Goal: Information Seeking & Learning: Learn about a topic

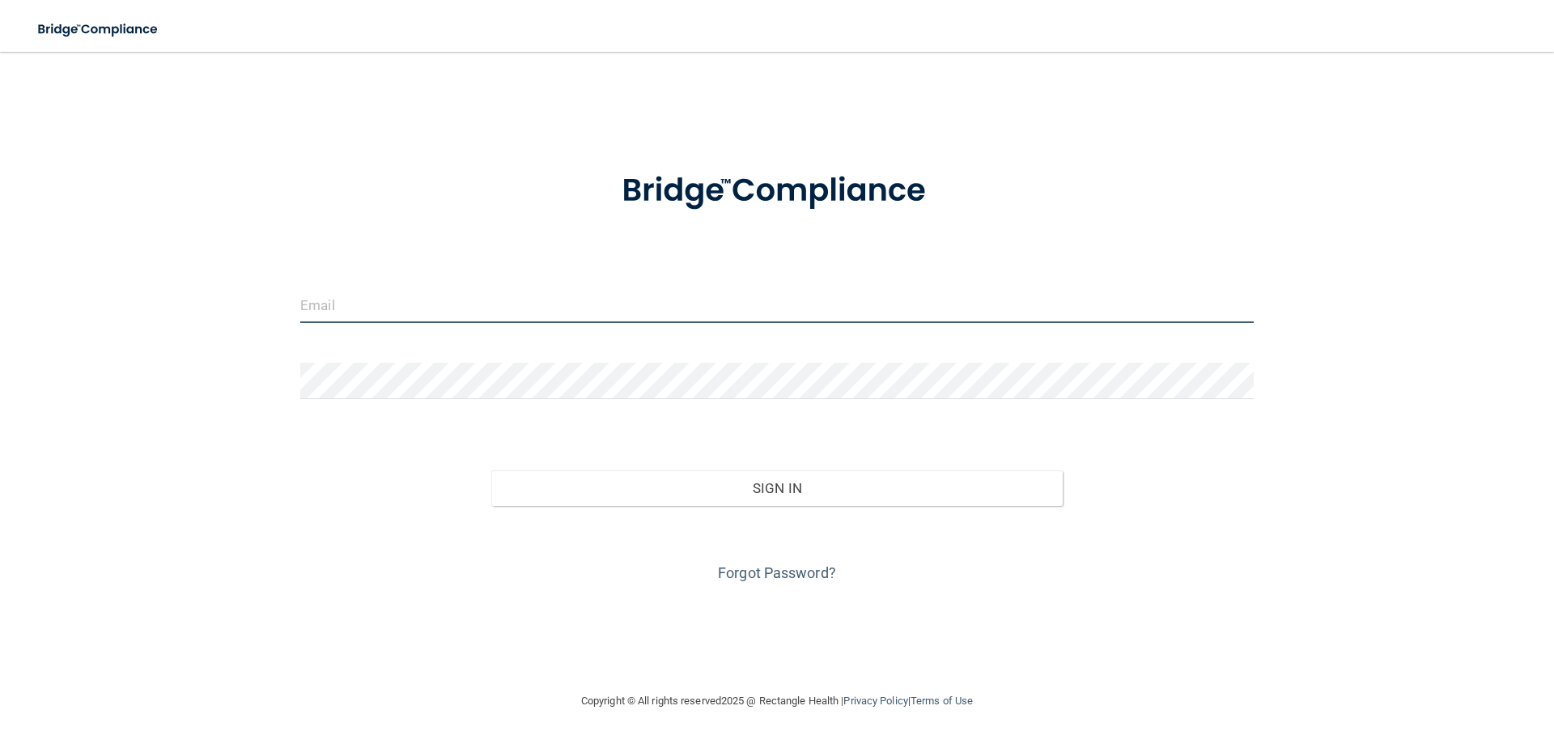
click at [592, 300] on input "email" at bounding box center [776, 305] width 953 height 36
type input "[EMAIL_ADDRESS][DOMAIN_NAME]"
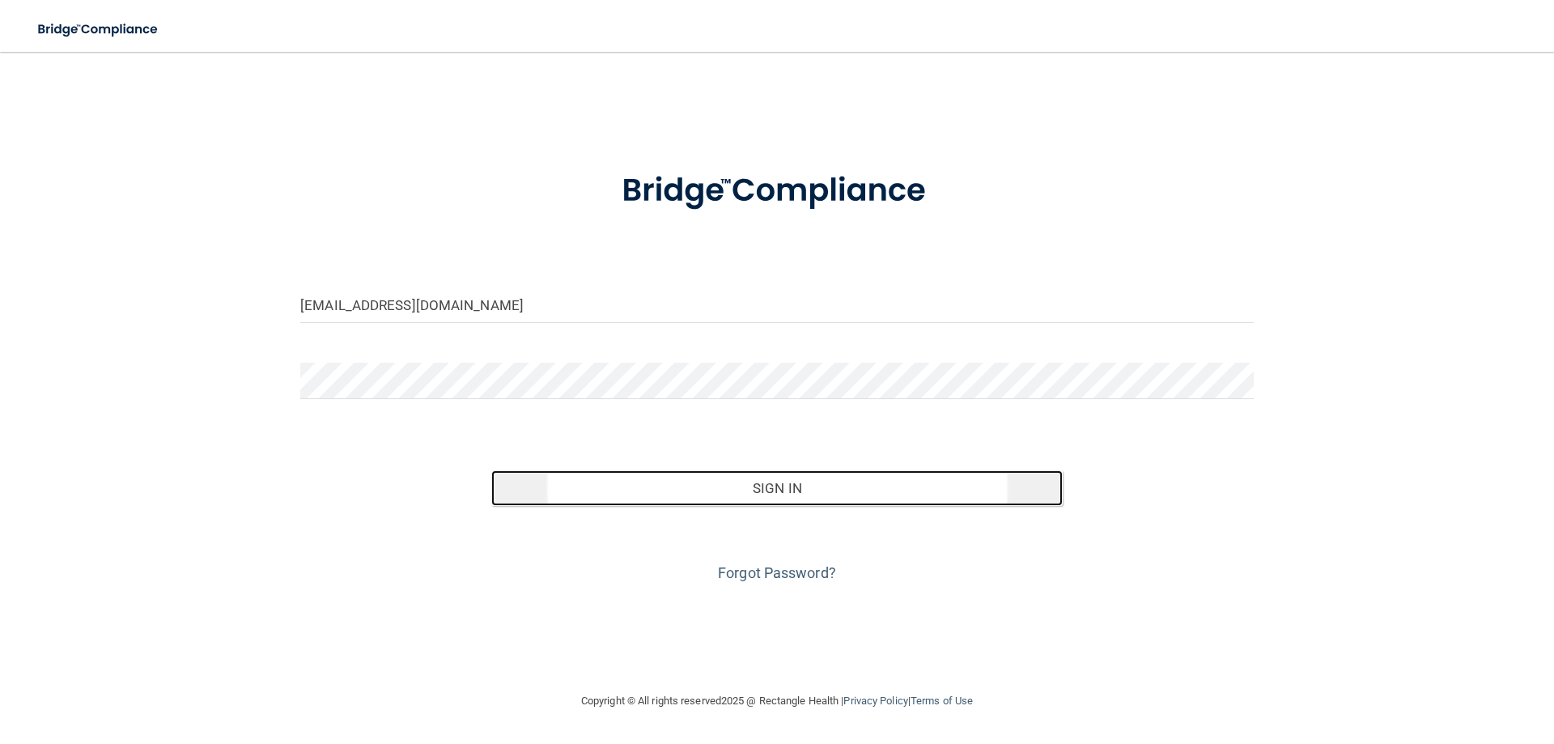
click at [652, 484] on button "Sign In" at bounding box center [777, 488] width 572 height 36
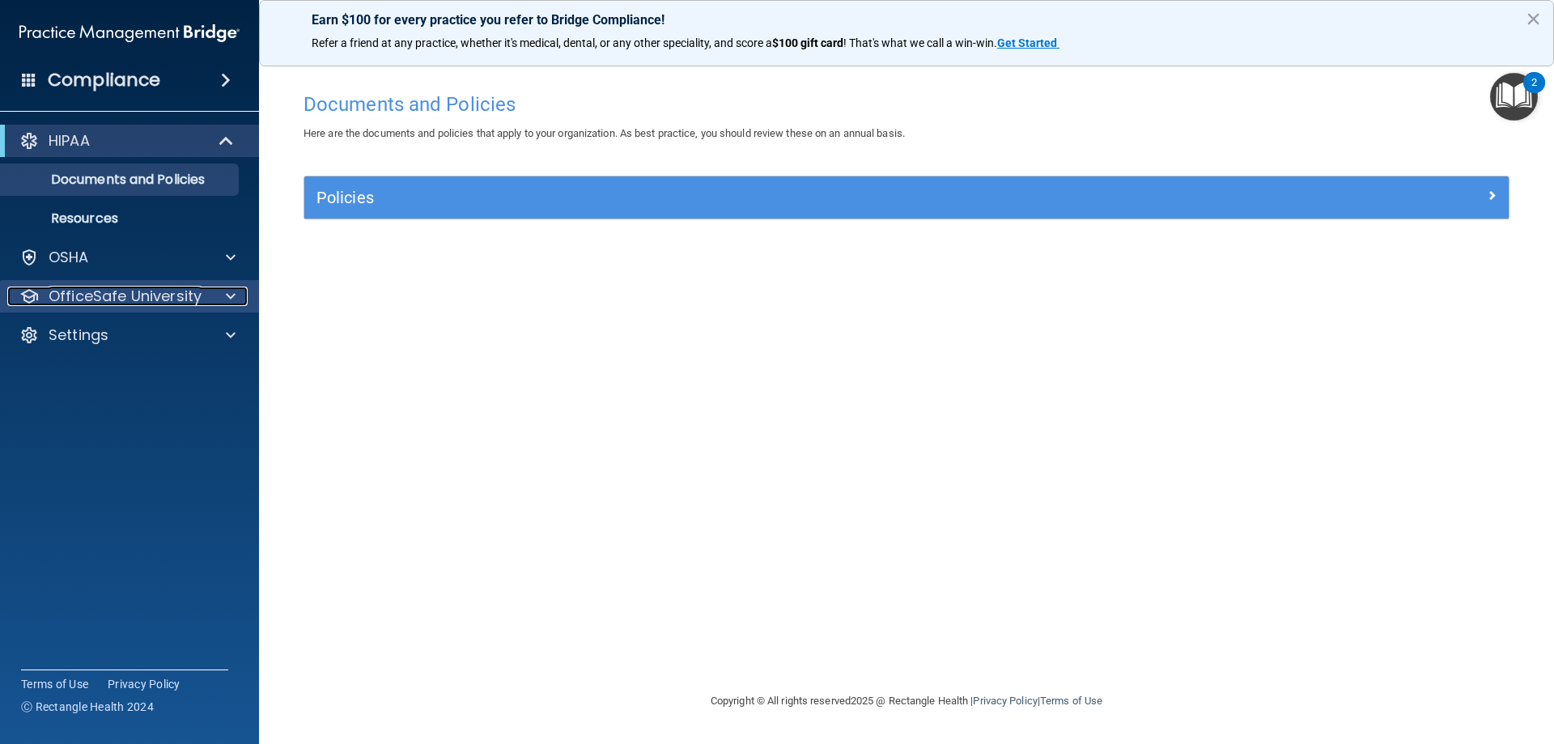
click at [221, 294] on div at bounding box center [228, 296] width 40 height 19
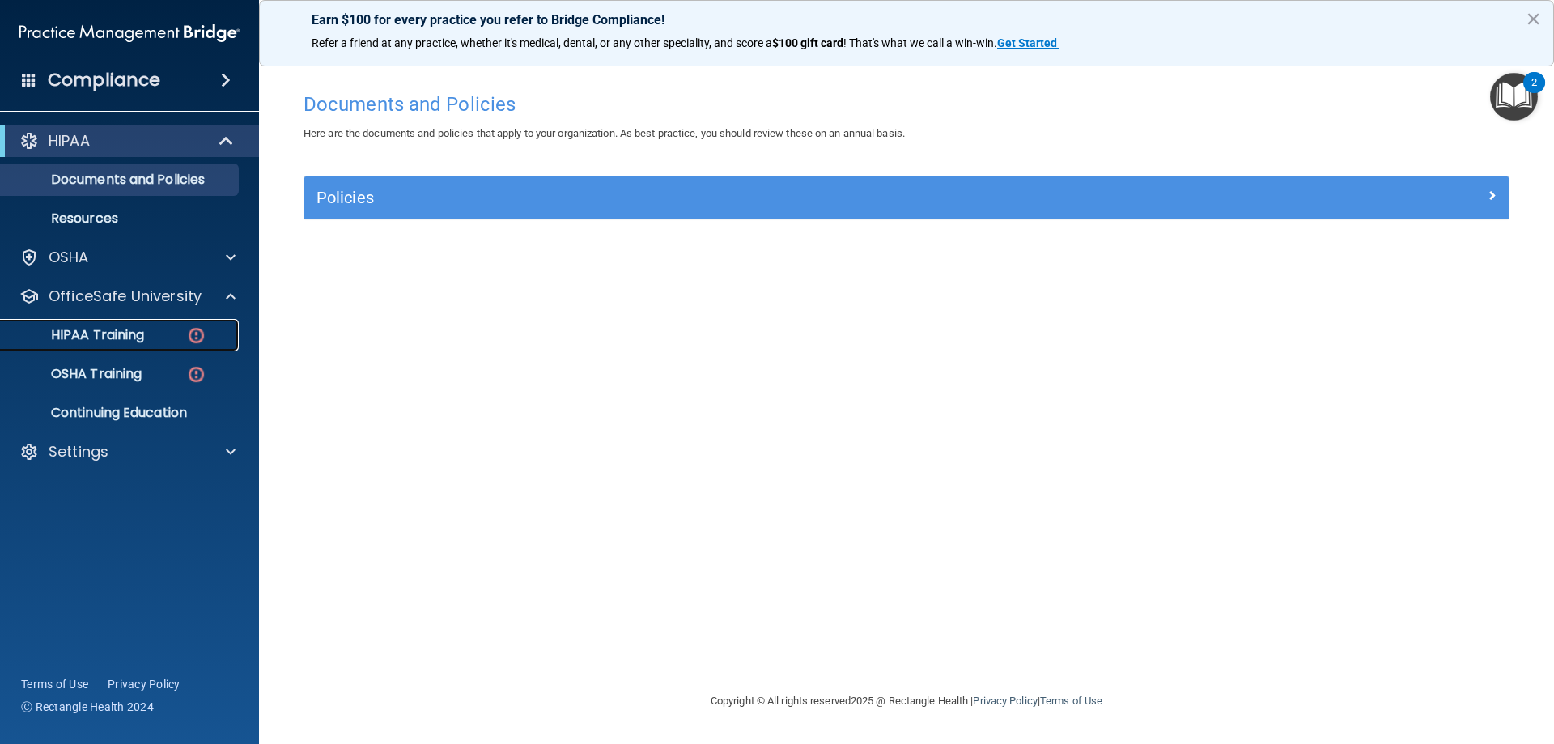
click at [185, 338] on div "HIPAA Training" at bounding box center [121, 335] width 221 height 16
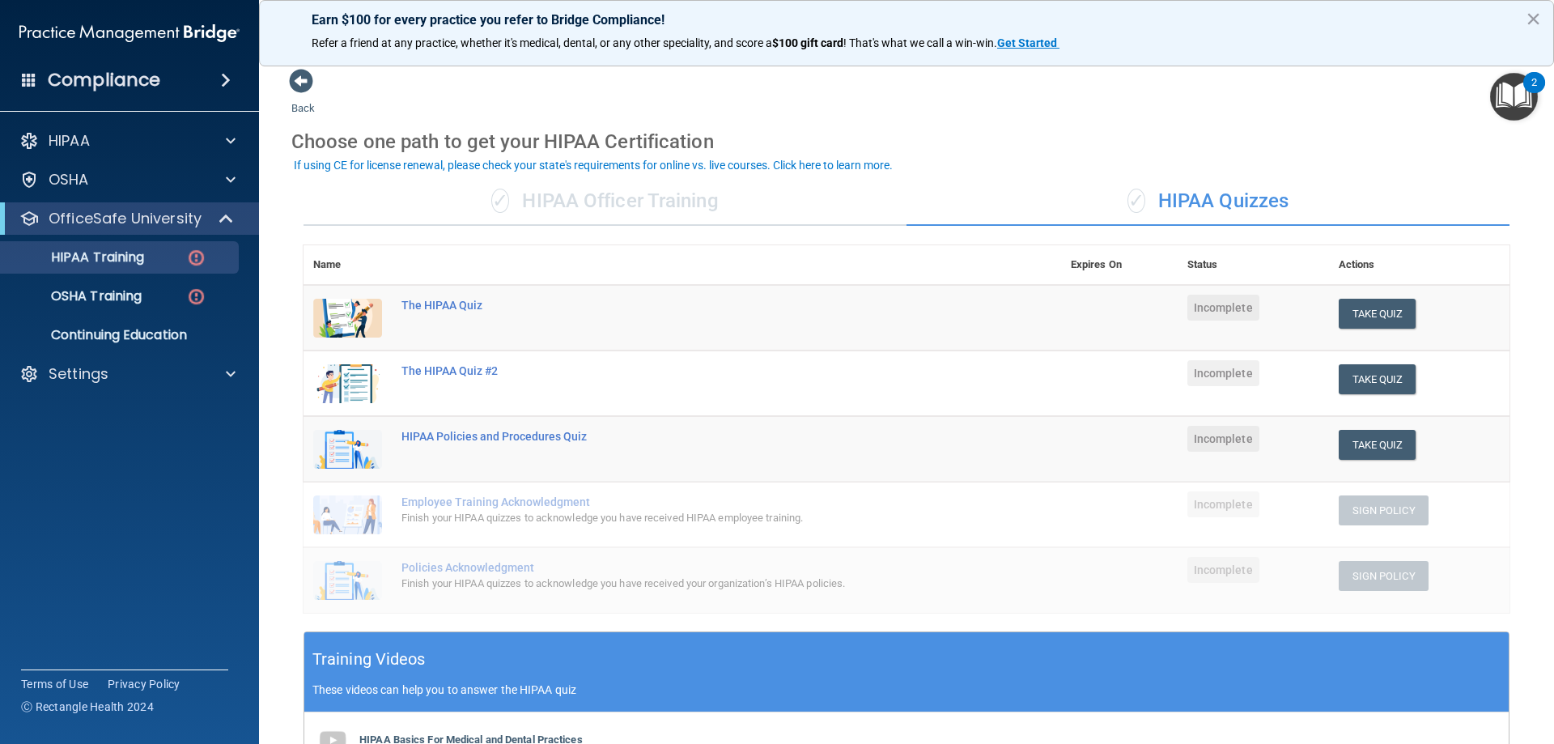
click at [715, 201] on div "✓ HIPAA Officer Training" at bounding box center [605, 201] width 603 height 49
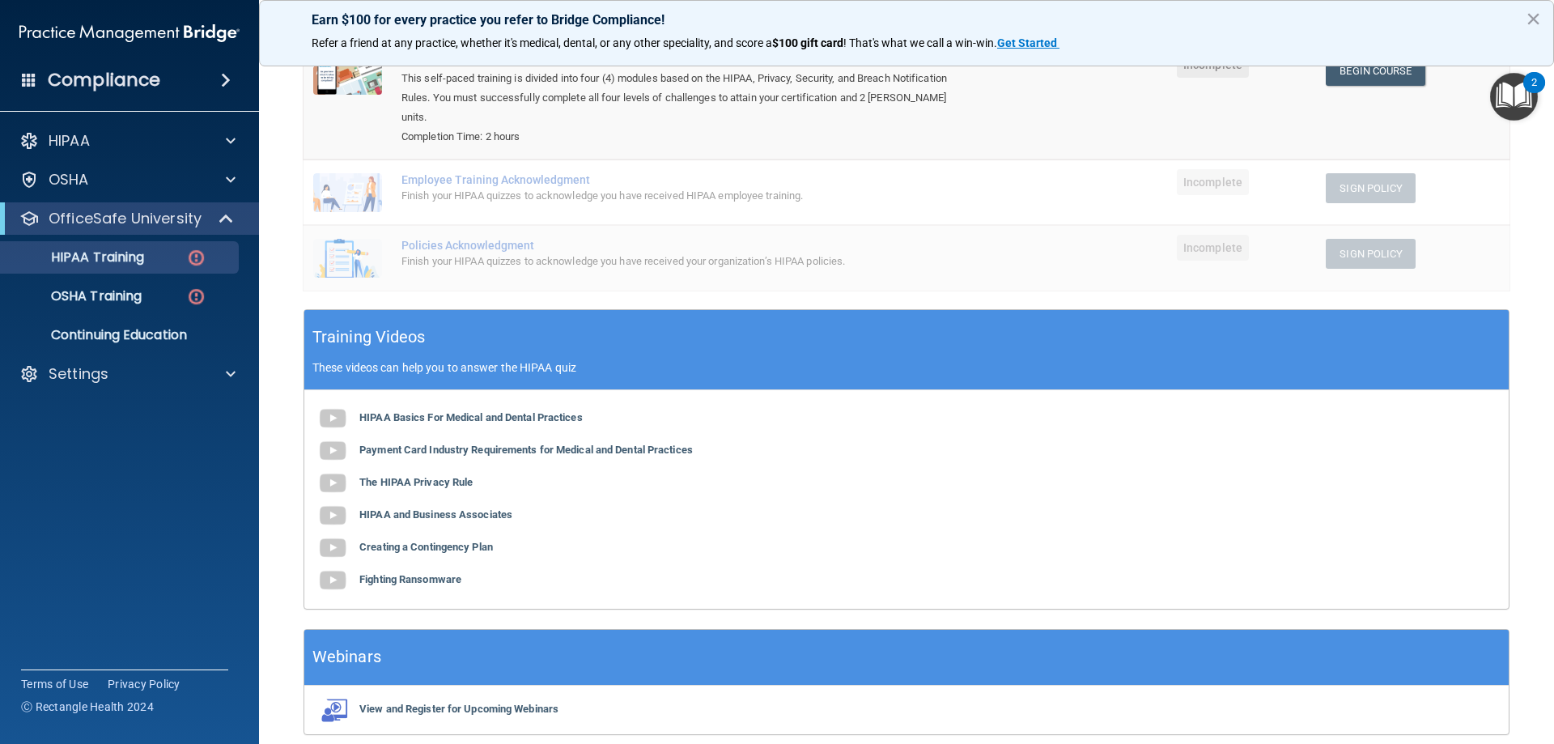
scroll to position [292, 0]
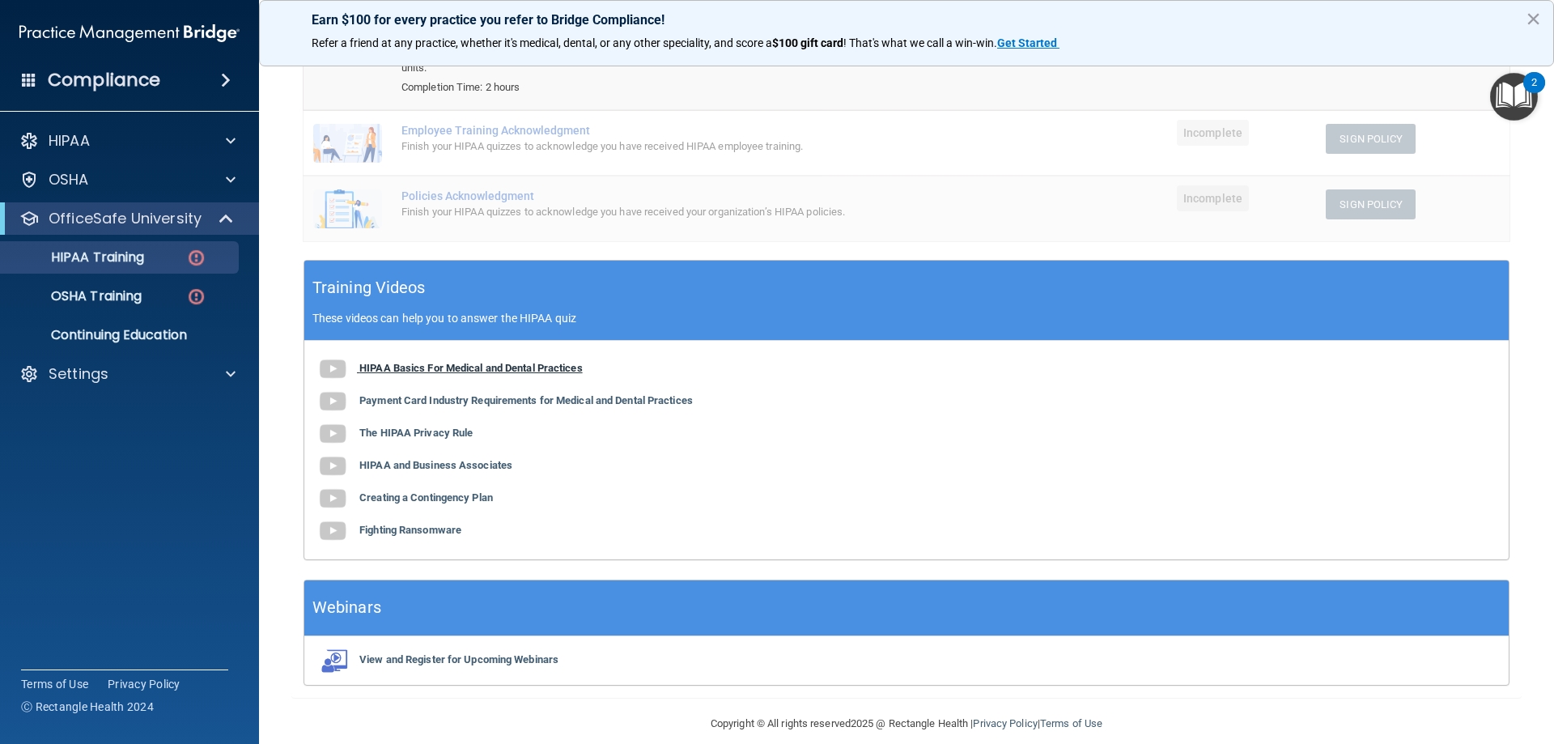
click at [484, 362] on b "HIPAA Basics For Medical and Dental Practices" at bounding box center [470, 368] width 223 height 12
click at [168, 171] on div "OSHA" at bounding box center [107, 179] width 201 height 19
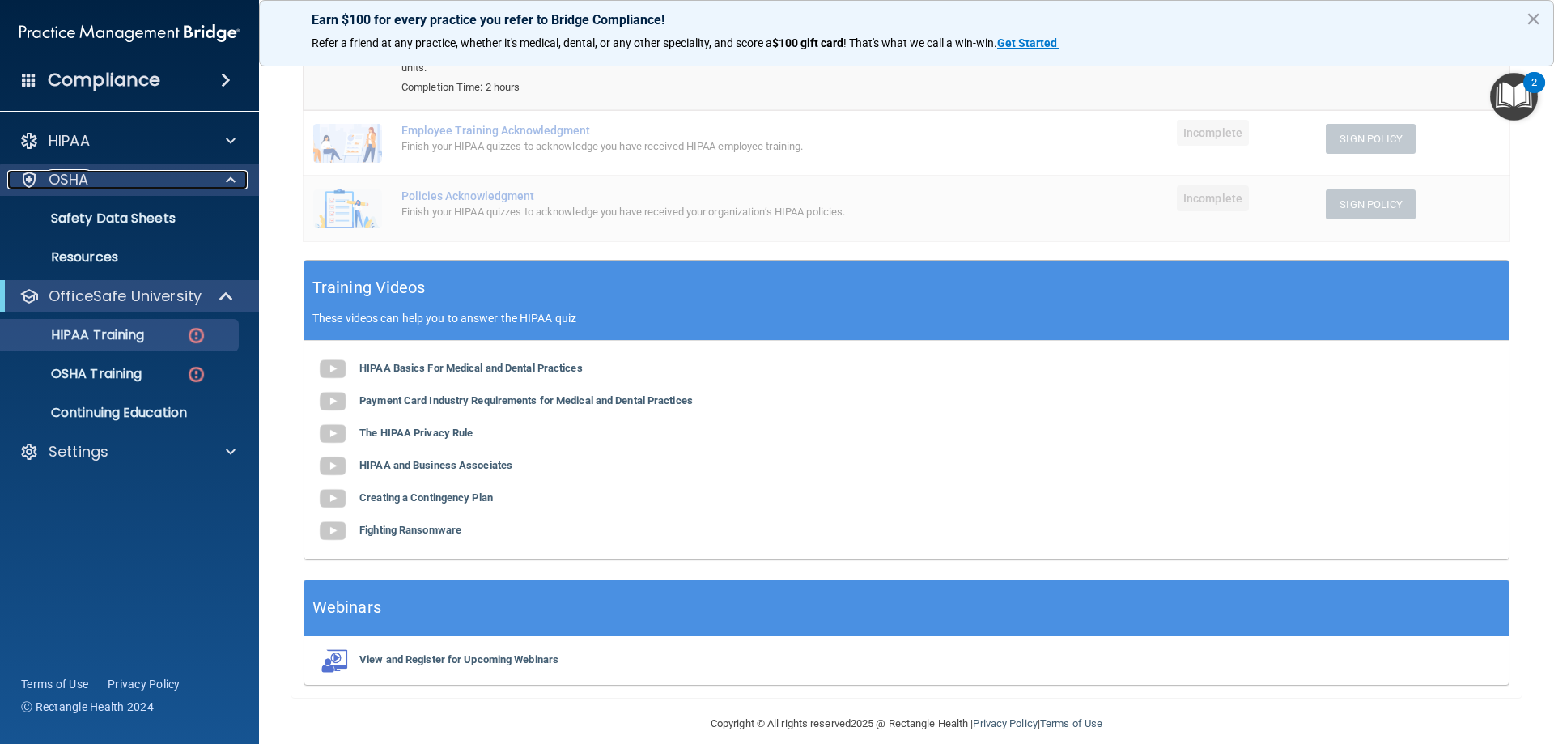
click at [173, 176] on div "OSHA" at bounding box center [107, 179] width 201 height 19
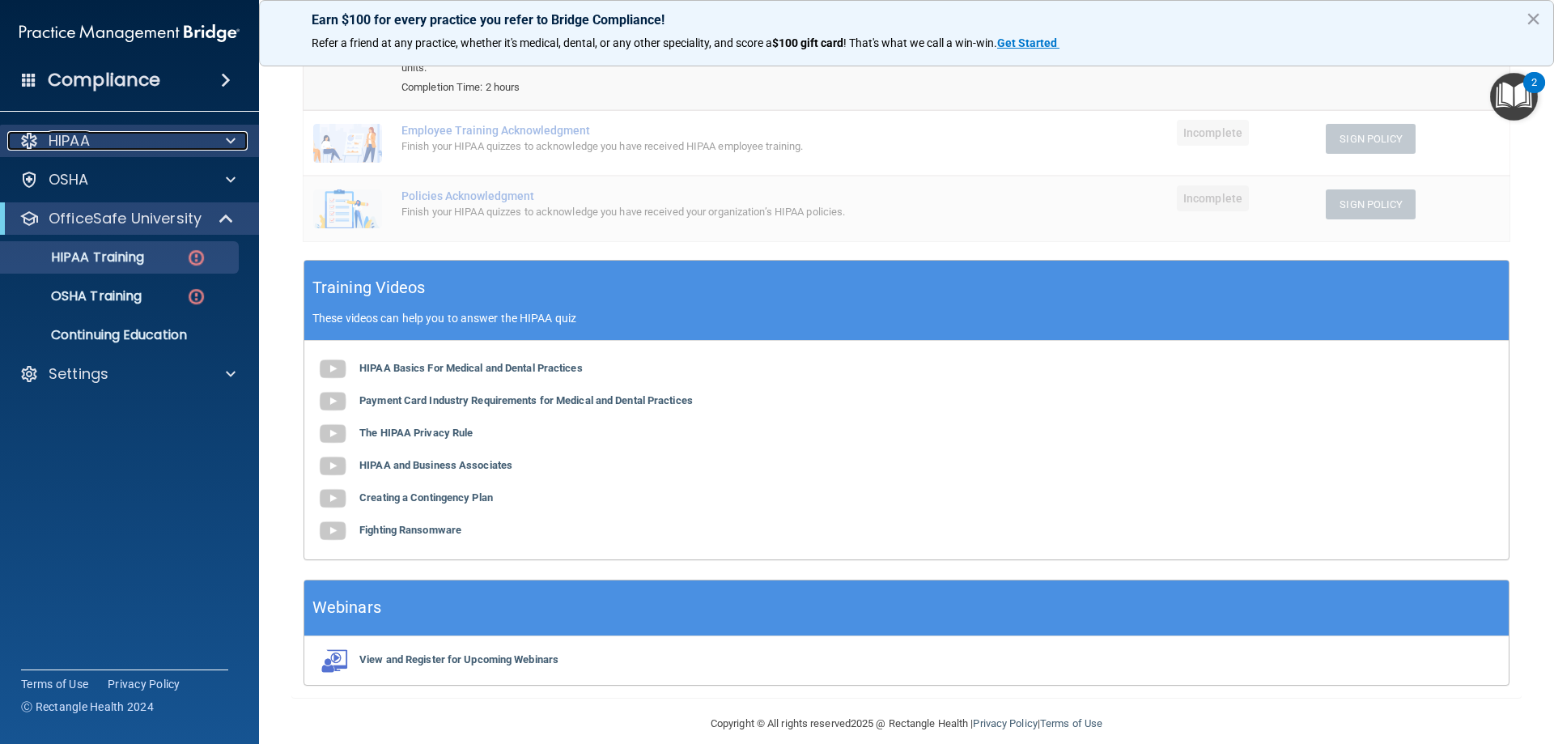
click at [195, 132] on div "HIPAA" at bounding box center [107, 140] width 201 height 19
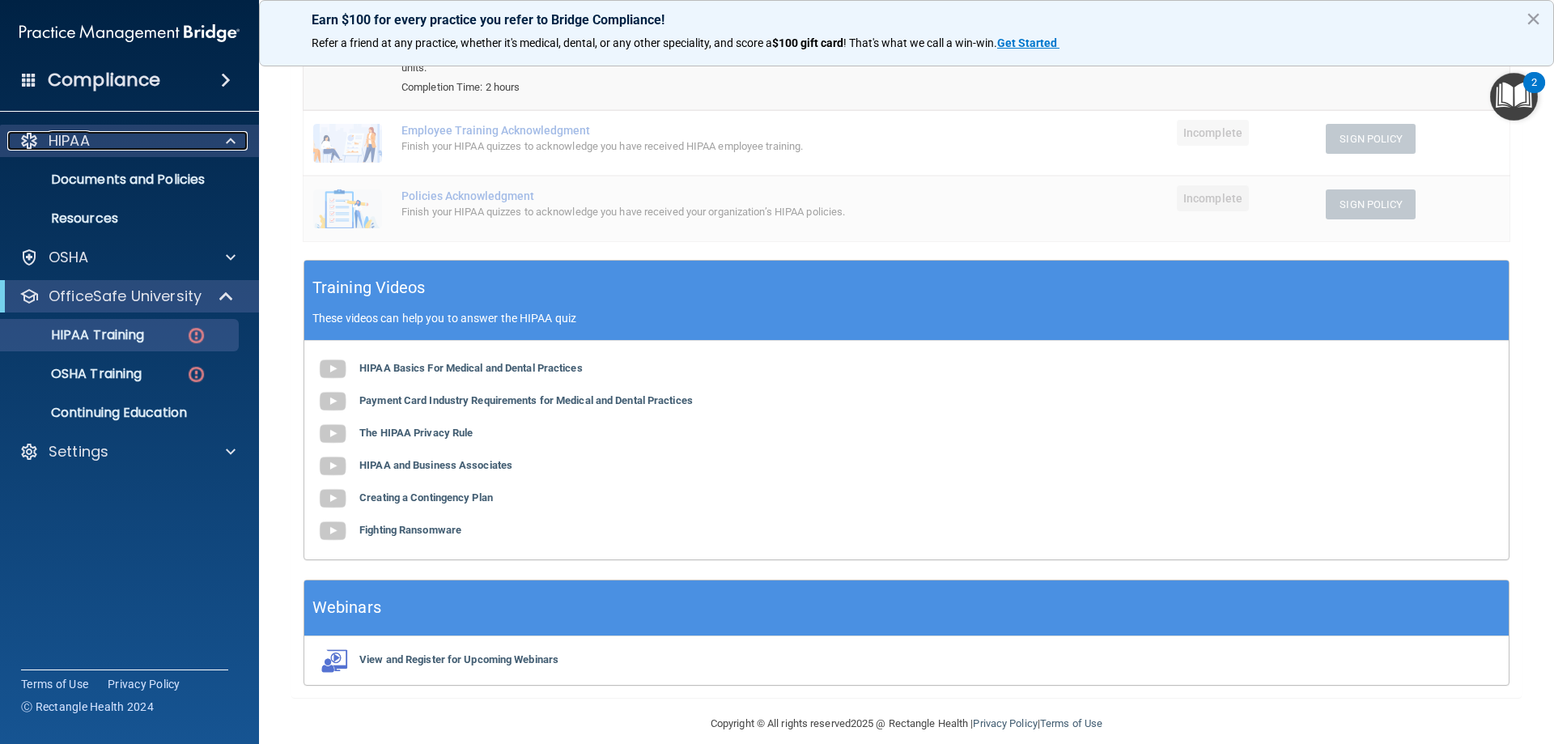
click at [195, 132] on div "HIPAA" at bounding box center [107, 140] width 201 height 19
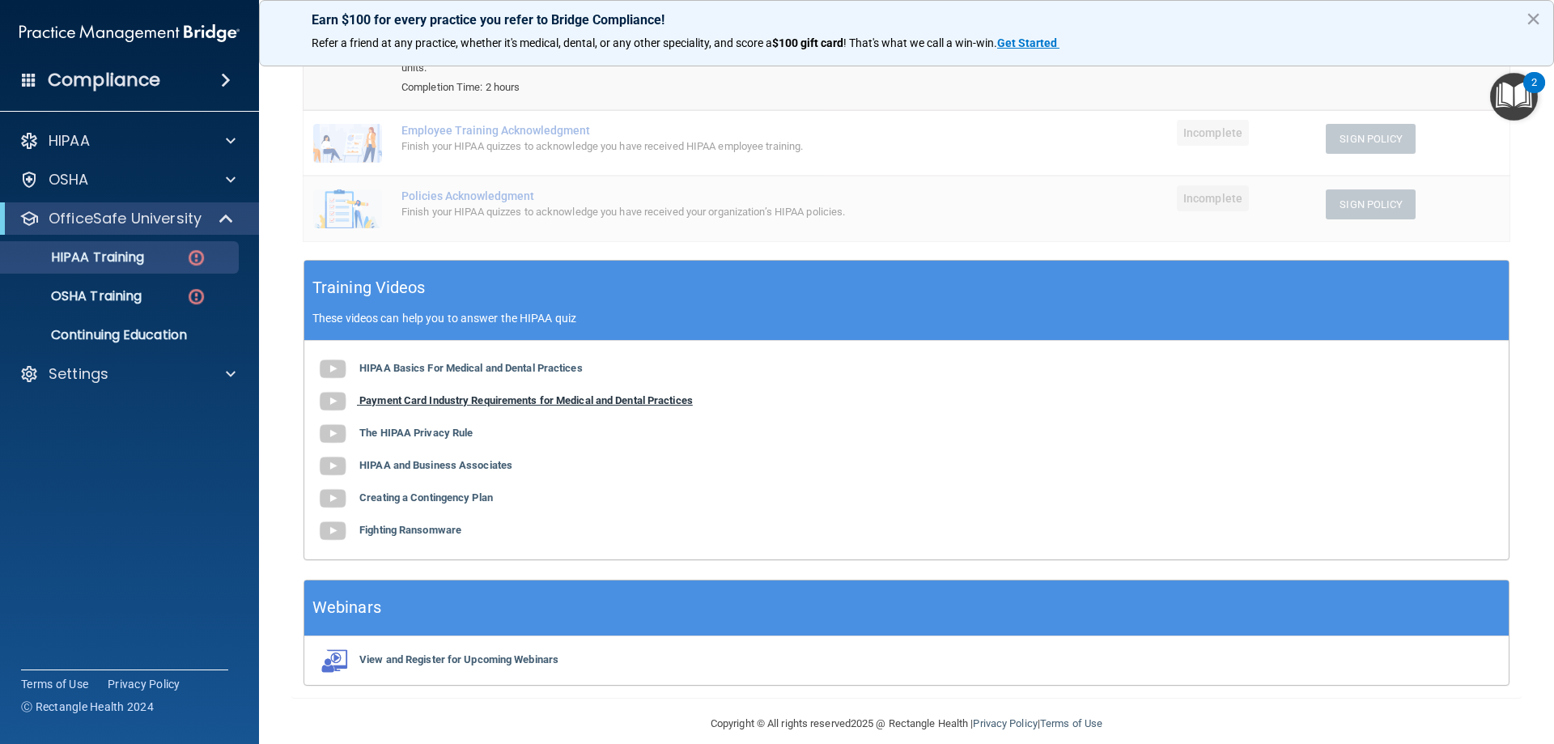
click at [433, 394] on b "Payment Card Industry Requirements for Medical and Dental Practices" at bounding box center [525, 400] width 333 height 12
click at [442, 427] on b "The HIPAA Privacy Rule" at bounding box center [415, 433] width 113 height 12
click at [457, 459] on b "HIPAA and Business Associates" at bounding box center [435, 465] width 153 height 12
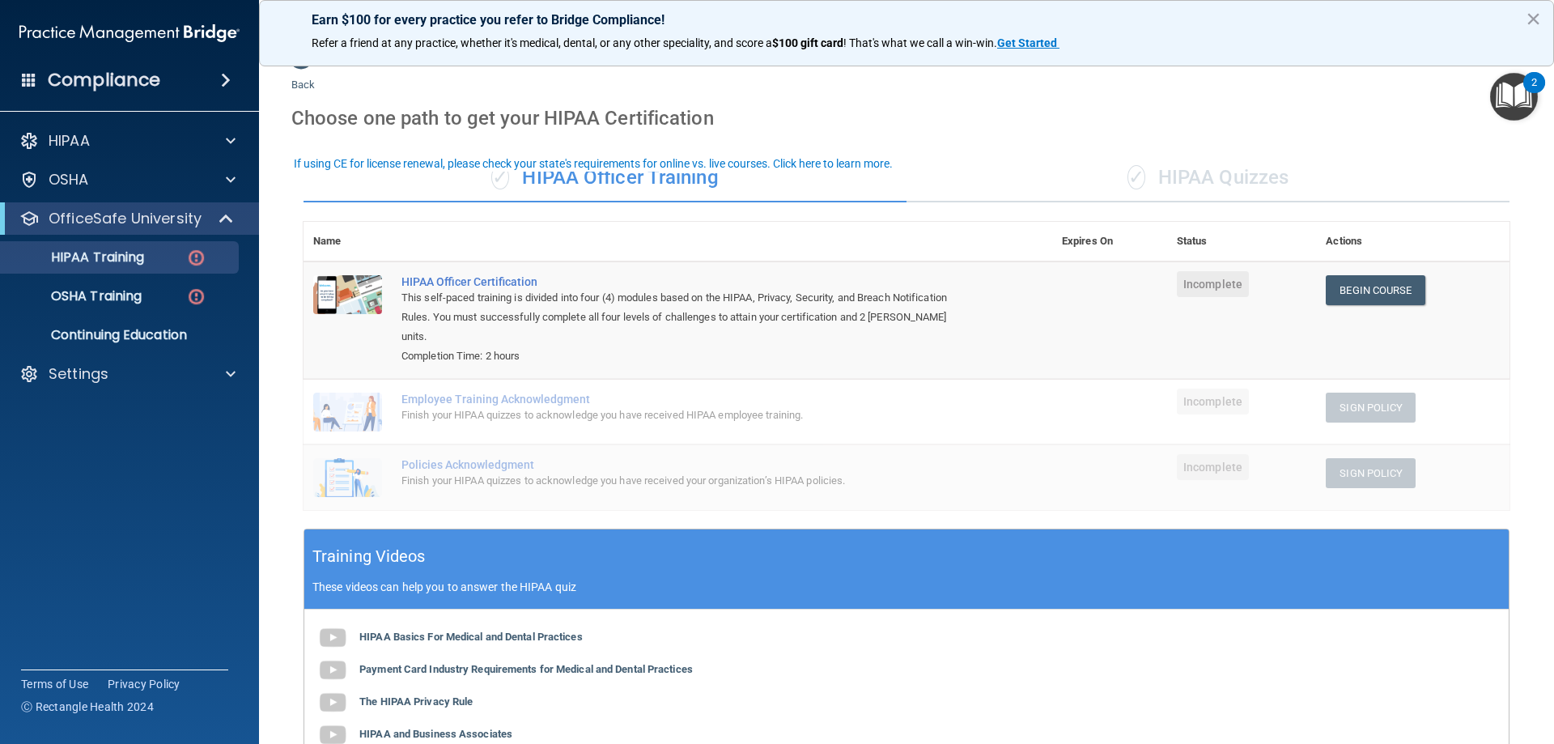
scroll to position [0, 0]
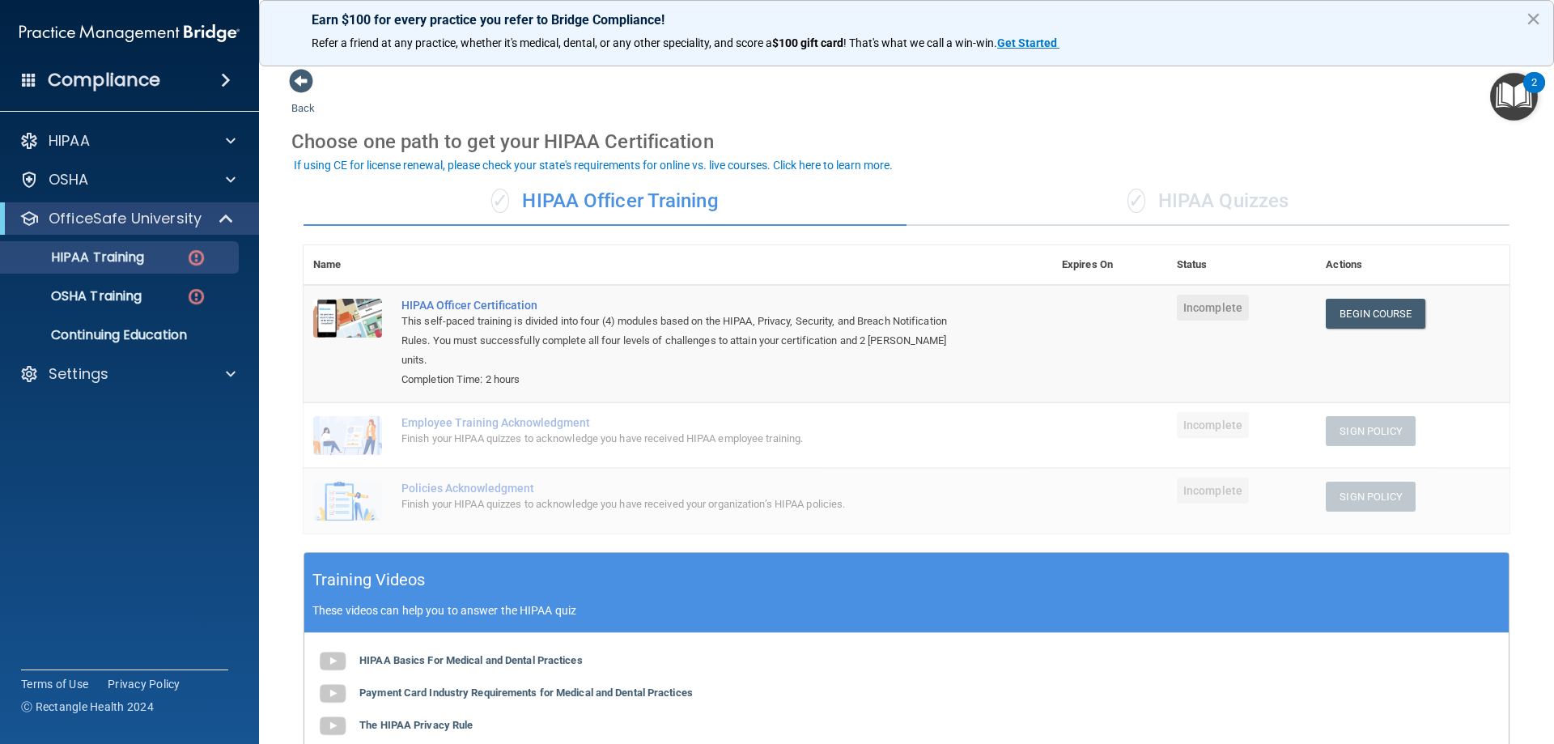
click at [1210, 208] on div "✓ HIPAA Quizzes" at bounding box center [1208, 201] width 603 height 49
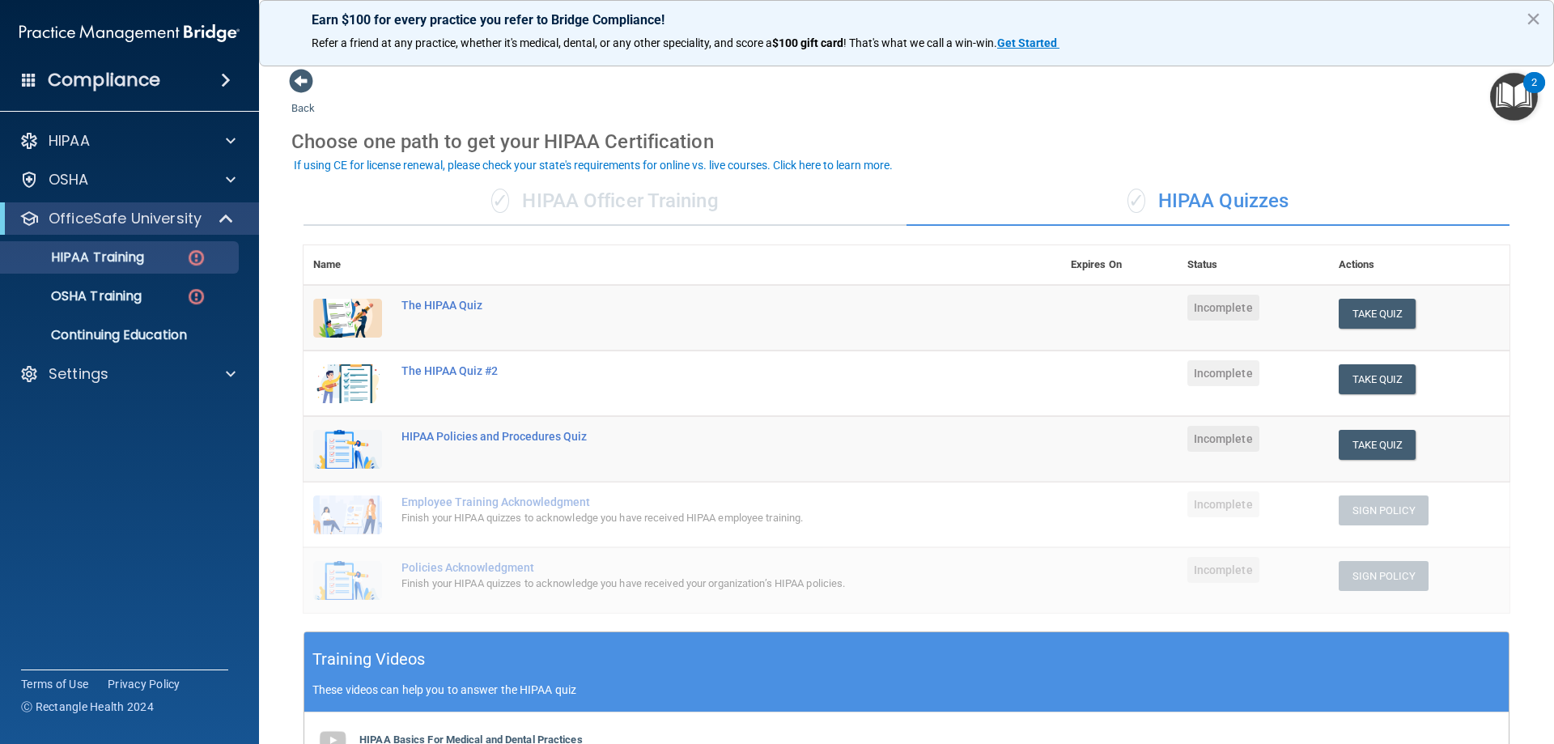
click at [664, 195] on div "✓ HIPAA Officer Training" at bounding box center [605, 201] width 603 height 49
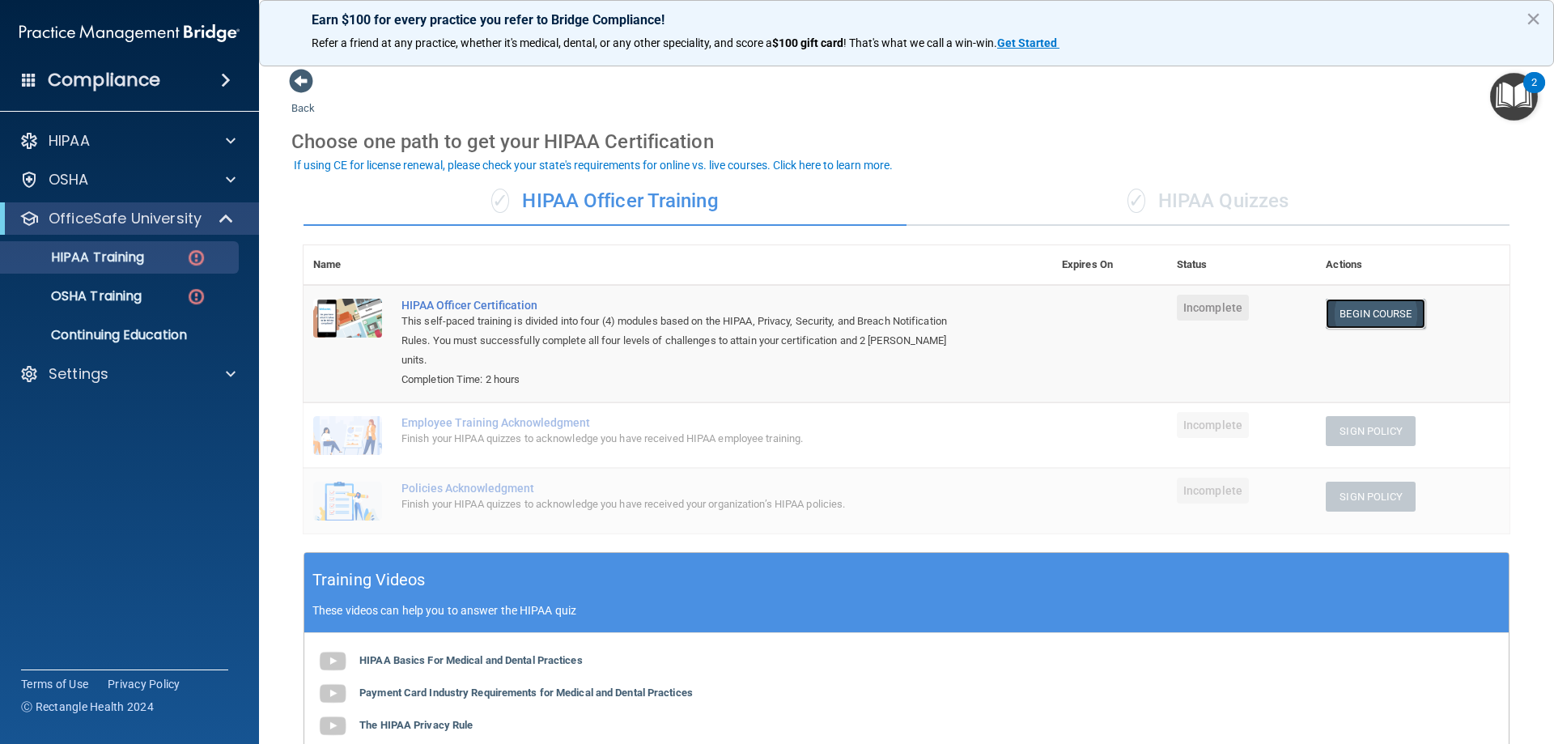
click at [1363, 308] on link "Begin Course" at bounding box center [1375, 314] width 99 height 30
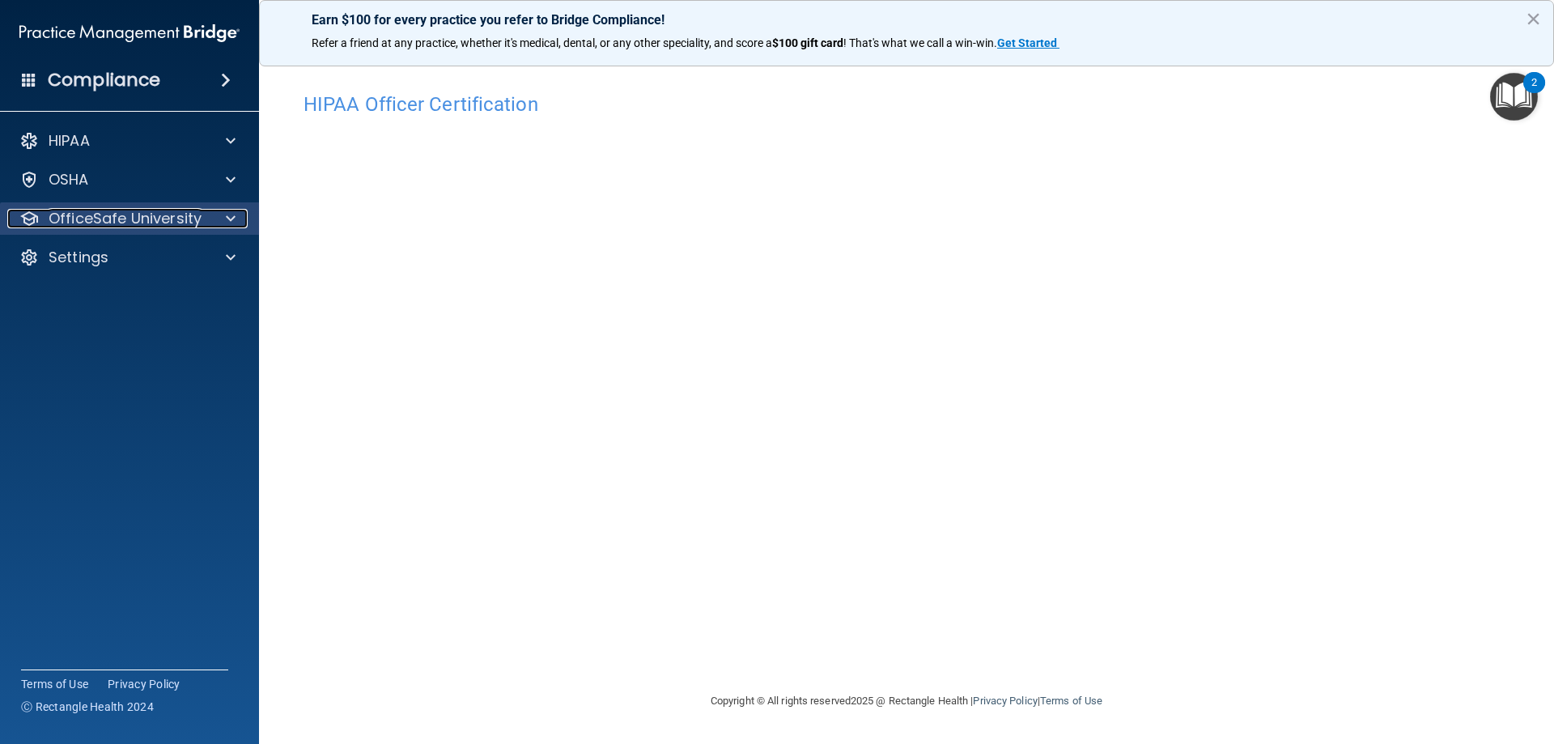
click at [209, 209] on div at bounding box center [228, 218] width 40 height 19
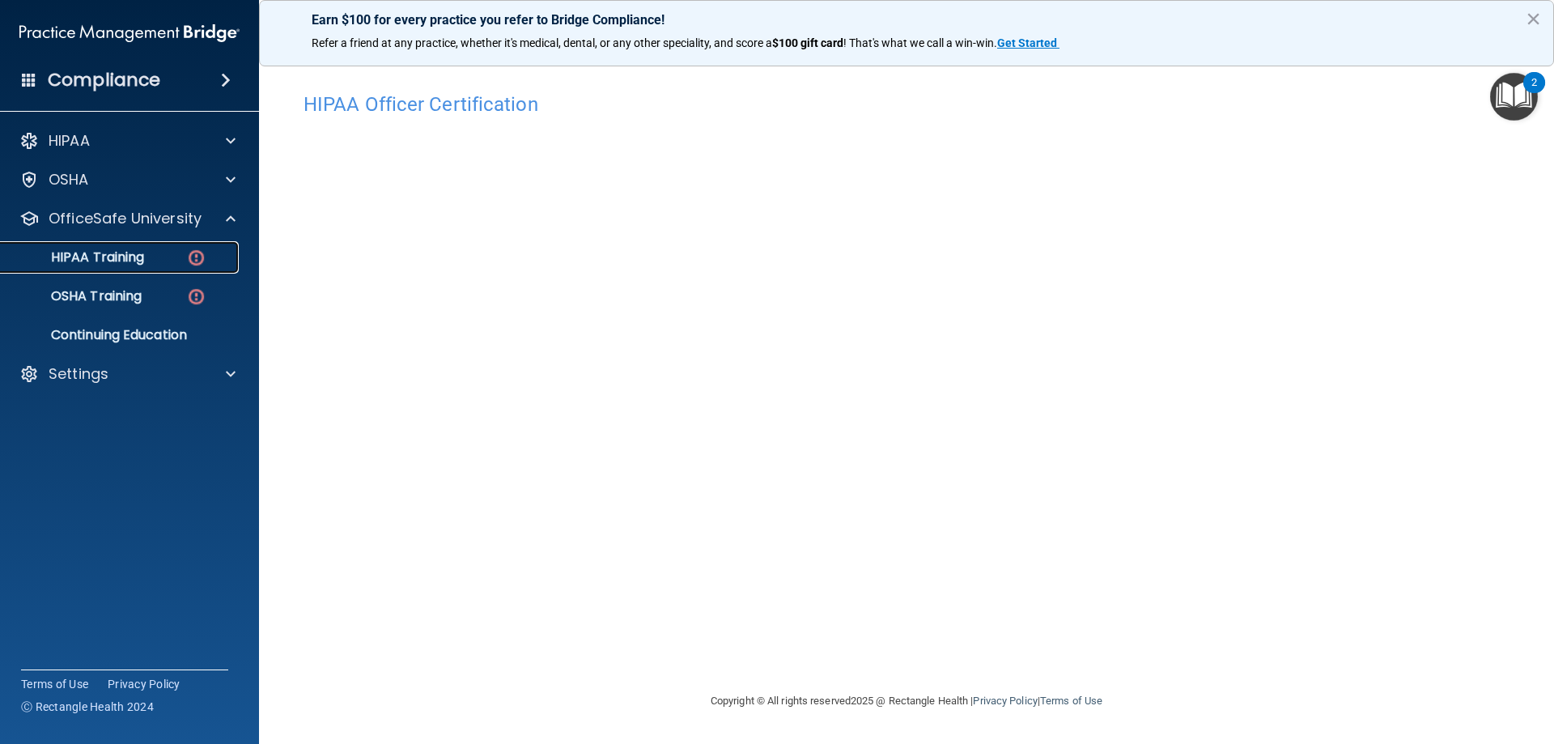
click at [176, 256] on div "HIPAA Training" at bounding box center [121, 257] width 221 height 16
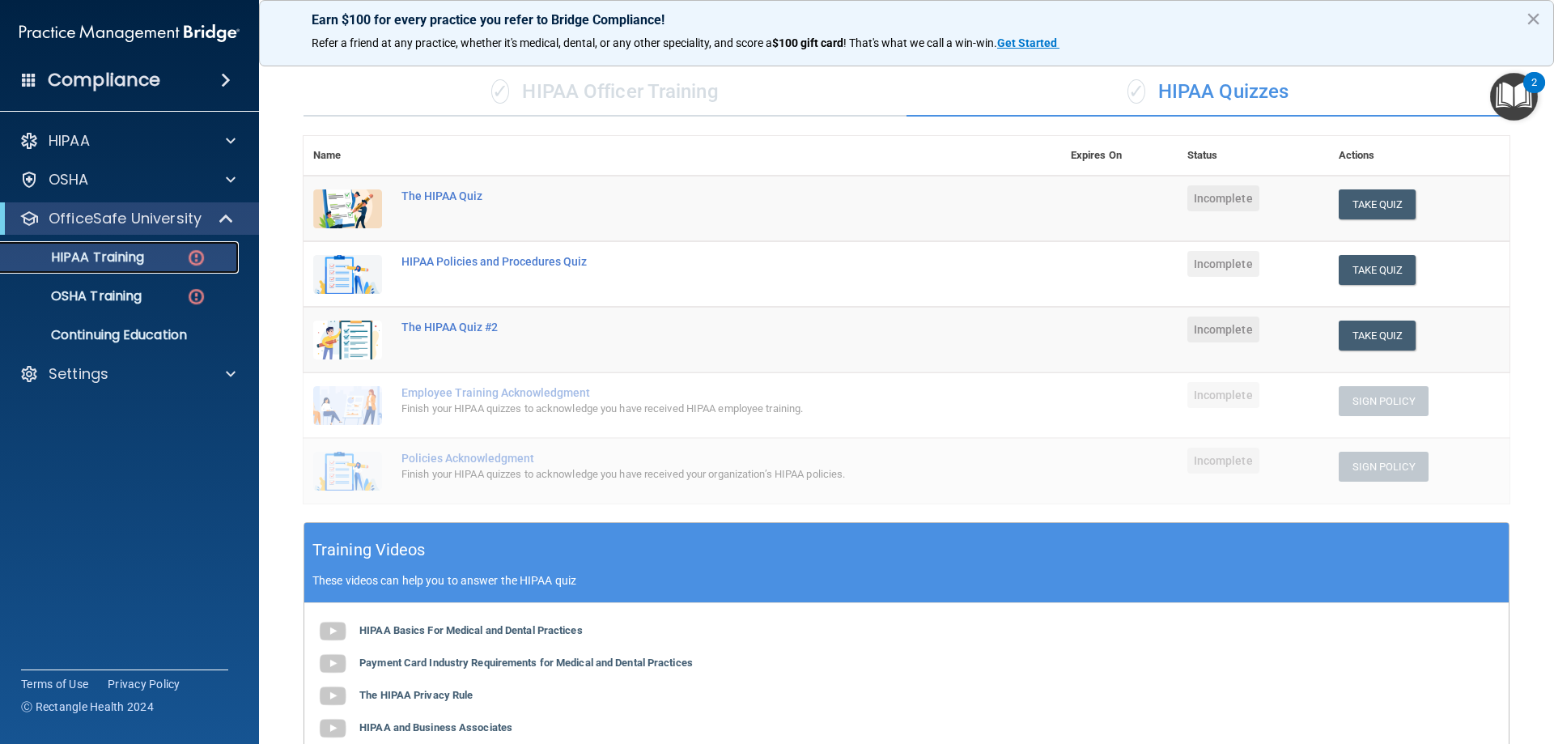
scroll to position [81, 0]
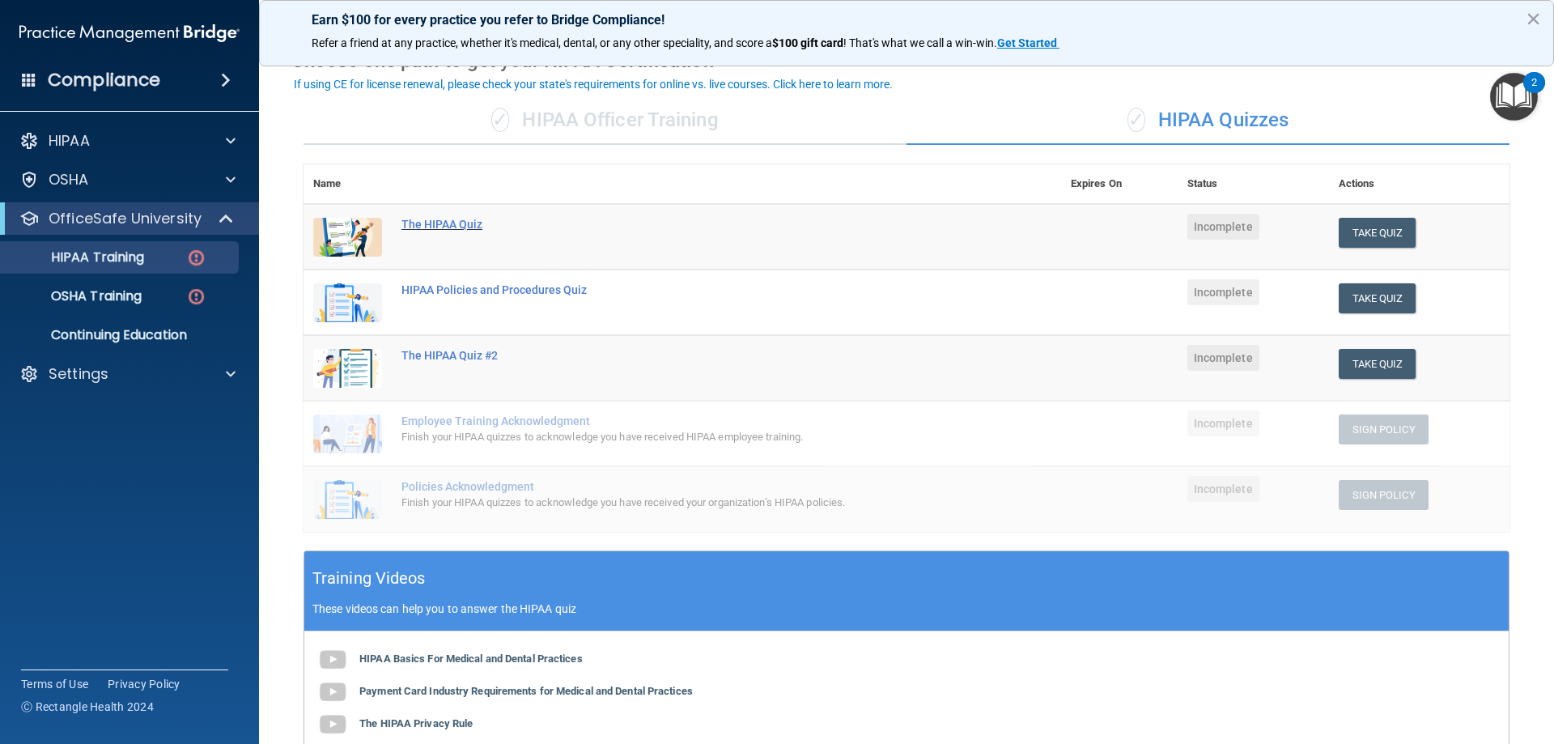
click at [473, 227] on div "The HIPAA Quiz" at bounding box center [690, 224] width 579 height 13
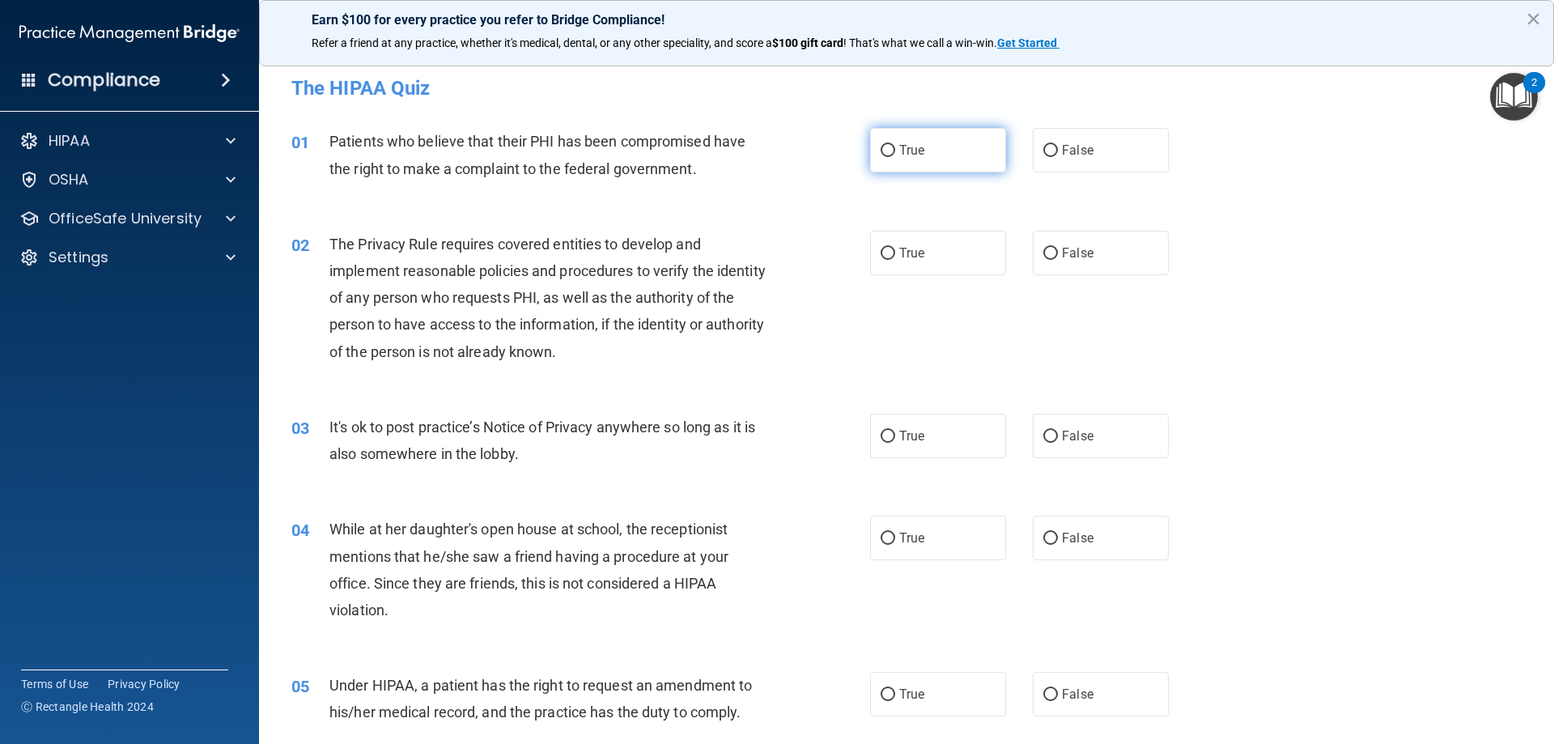
click at [893, 151] on label "True" at bounding box center [938, 150] width 136 height 45
click at [893, 151] on input "True" at bounding box center [888, 151] width 15 height 12
radio input "true"
click at [915, 250] on span "True" at bounding box center [911, 252] width 25 height 15
click at [895, 250] on input "True" at bounding box center [888, 254] width 15 height 12
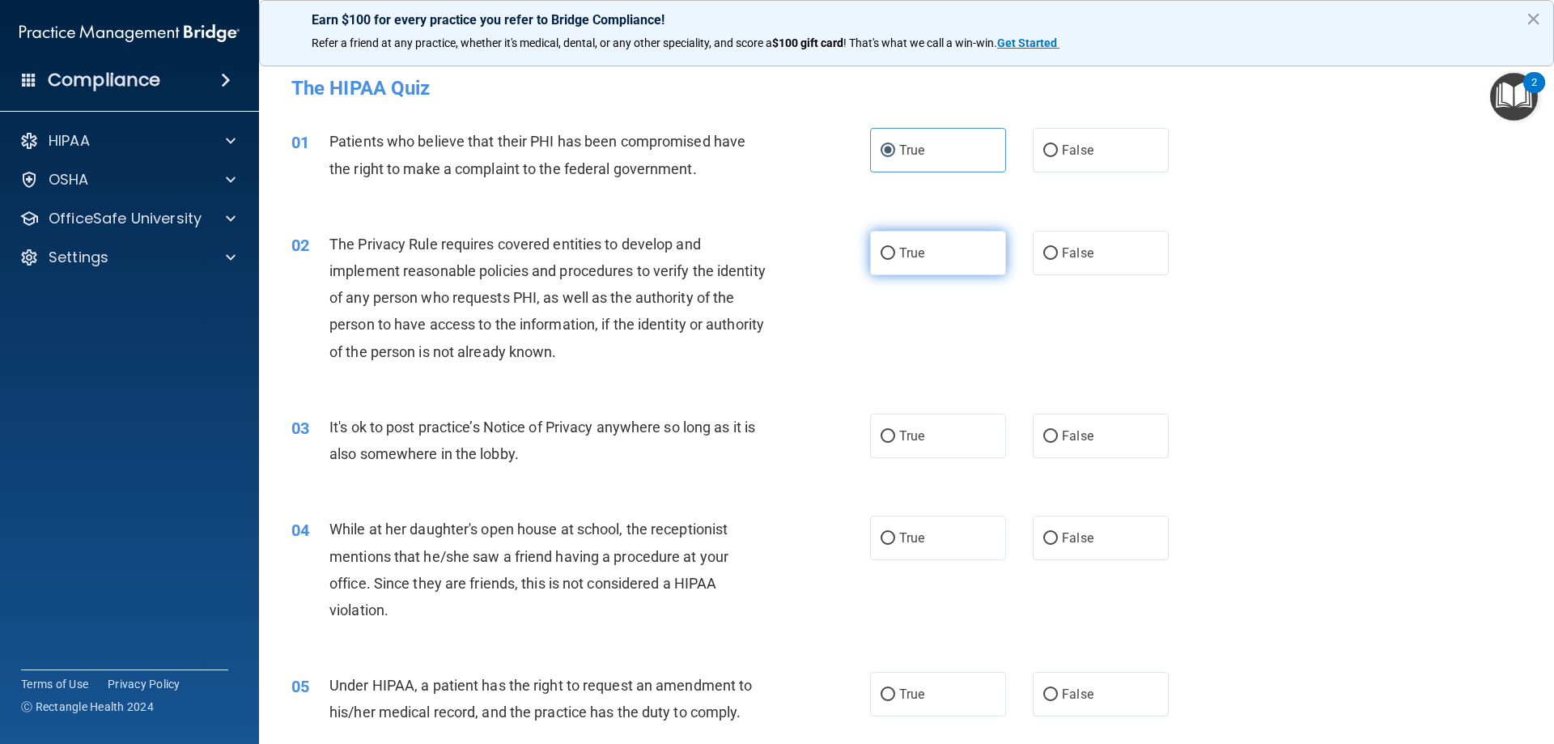
radio input "true"
